Goal: Complete application form

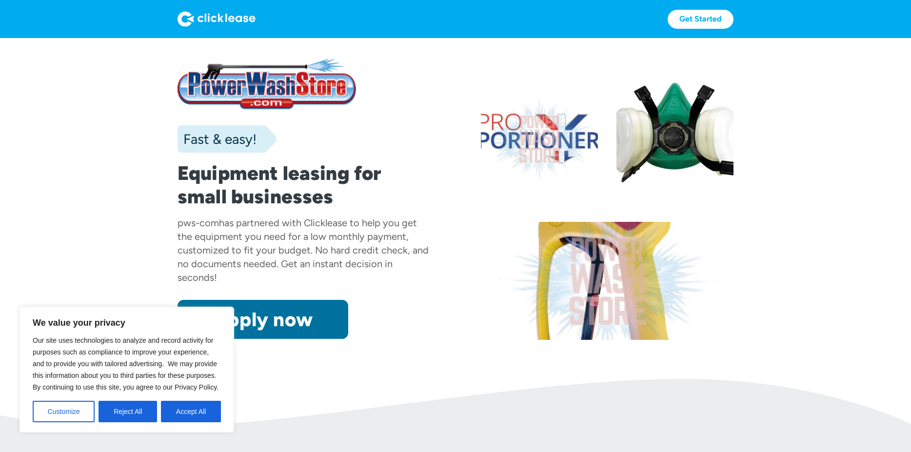
click at [262, 320] on link "Apply now" at bounding box center [263, 319] width 171 height 39
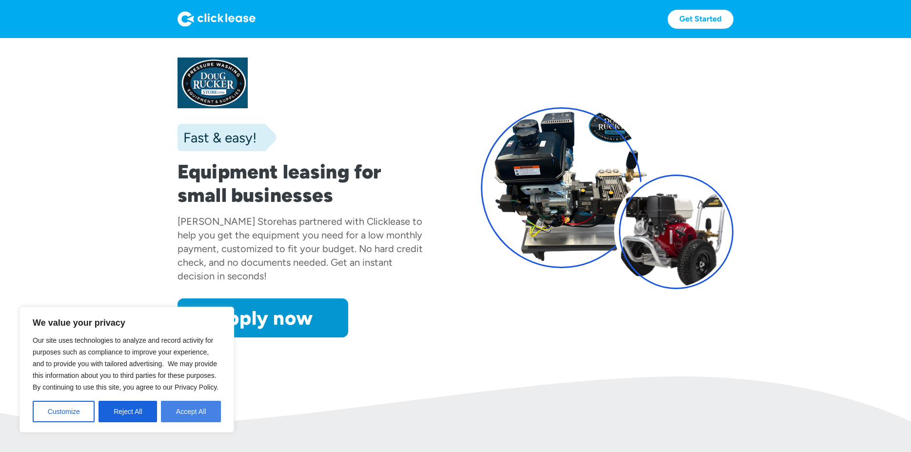
click at [172, 417] on button "Accept All" at bounding box center [191, 411] width 60 height 21
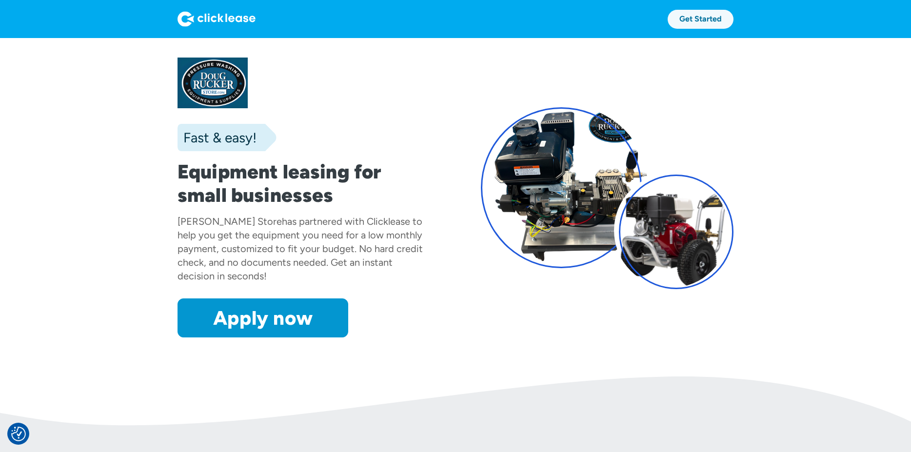
click at [713, 18] on link "Get Started" at bounding box center [701, 19] width 66 height 19
